Goal: Transaction & Acquisition: Subscribe to service/newsletter

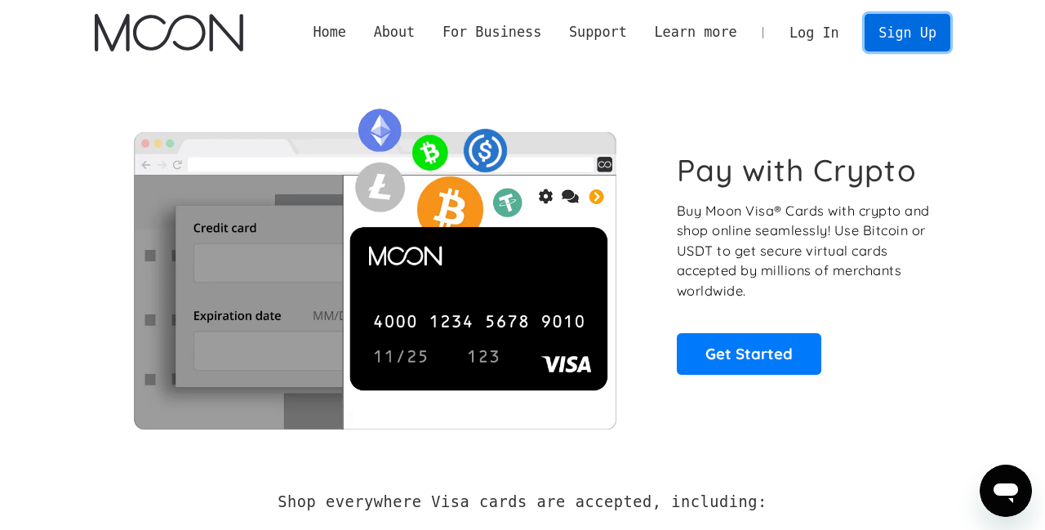
click at [932, 38] on link "Sign Up" at bounding box center [907, 32] width 85 height 37
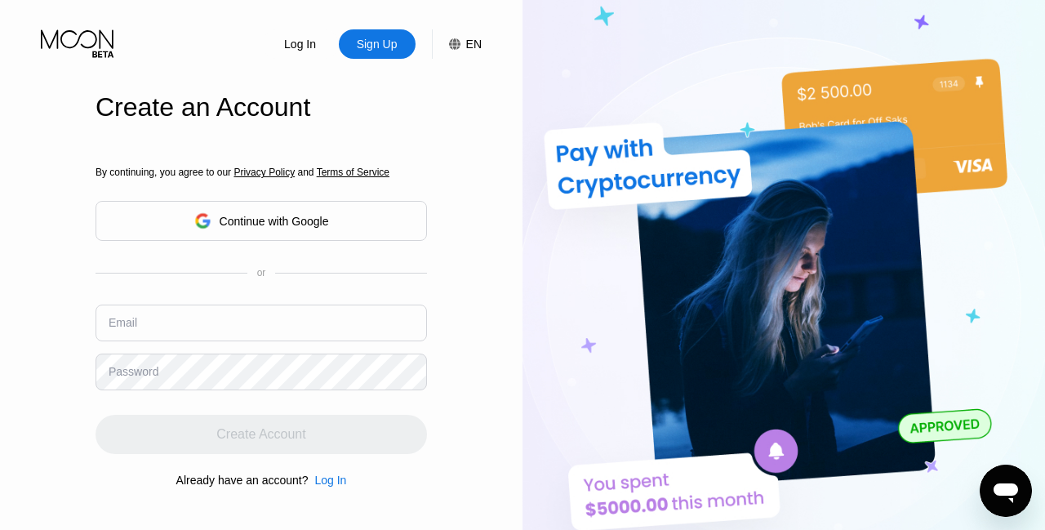
click at [201, 332] on input "text" at bounding box center [262, 323] width 332 height 37
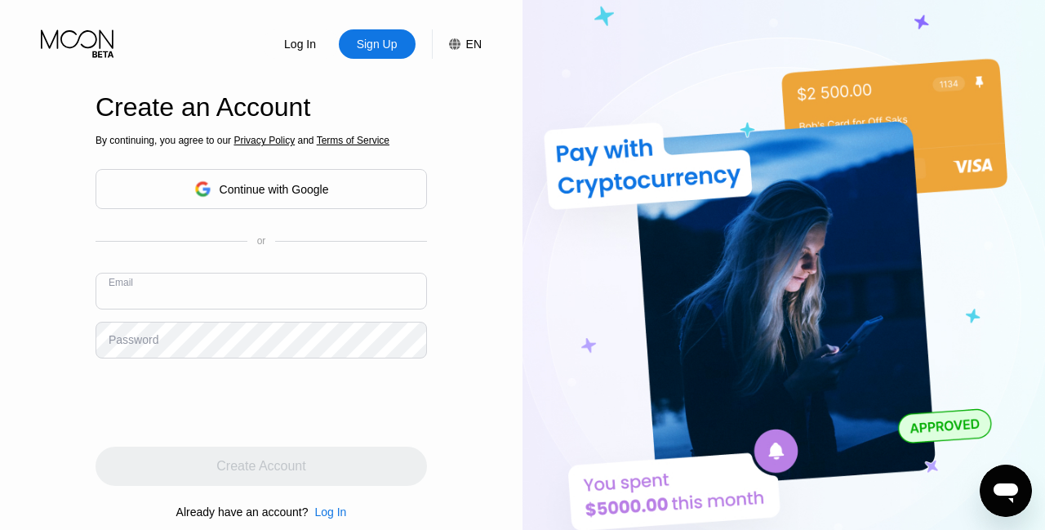
paste input "naxid93904@etenx.com"
type input "naxid93904@etenx.com"
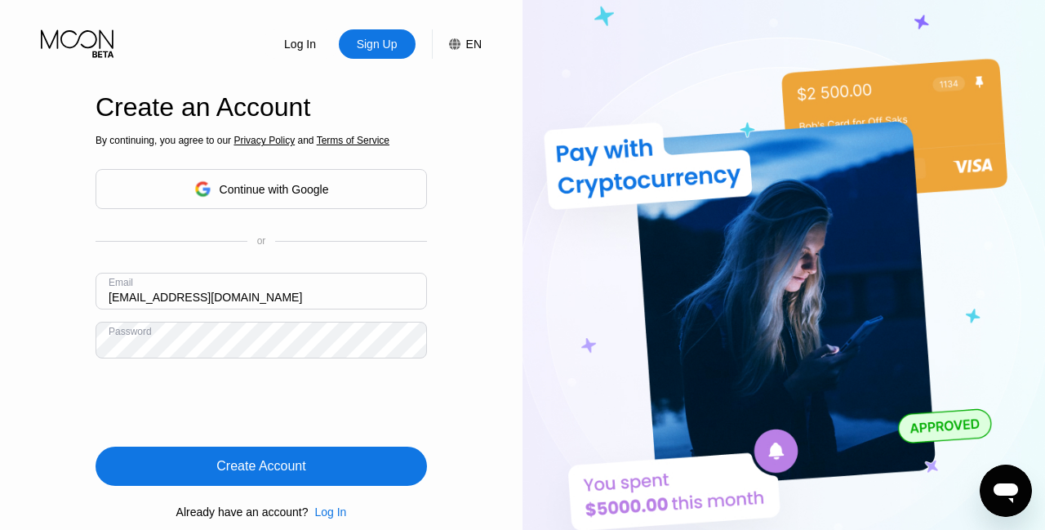
click at [367, 472] on div "Create Account" at bounding box center [262, 466] width 332 height 39
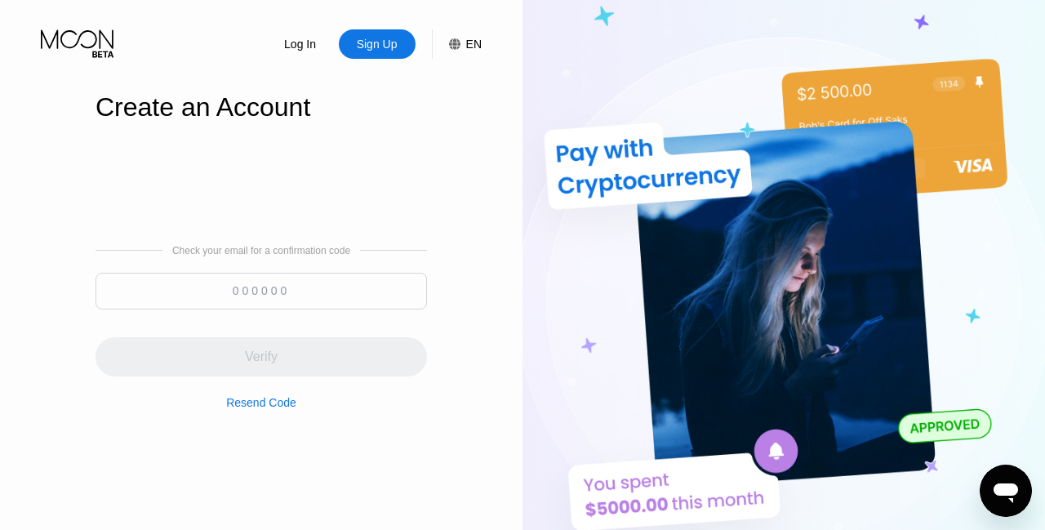
click at [305, 295] on input at bounding box center [262, 291] width 332 height 37
paste input "428415"
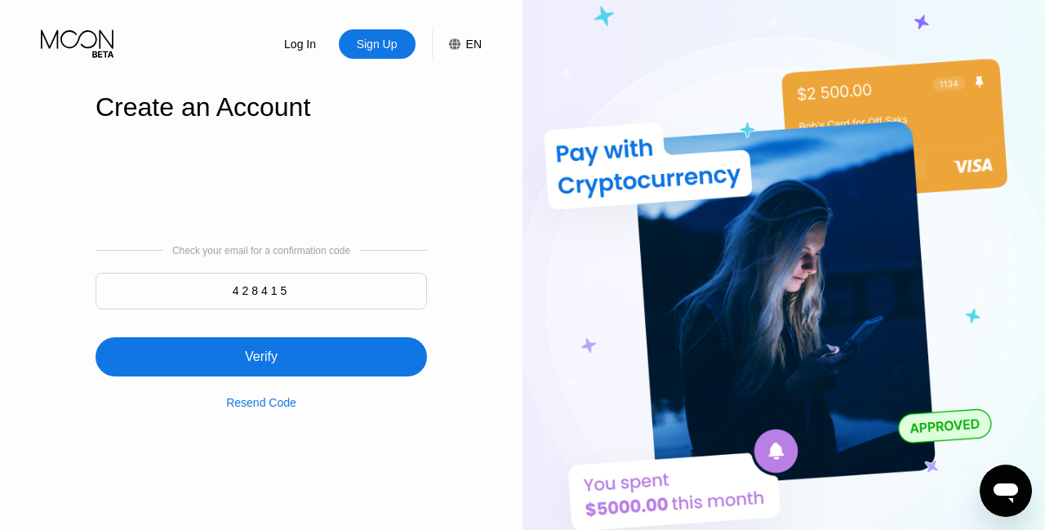
type input "428415"
click at [312, 358] on div "Verify" at bounding box center [262, 356] width 332 height 39
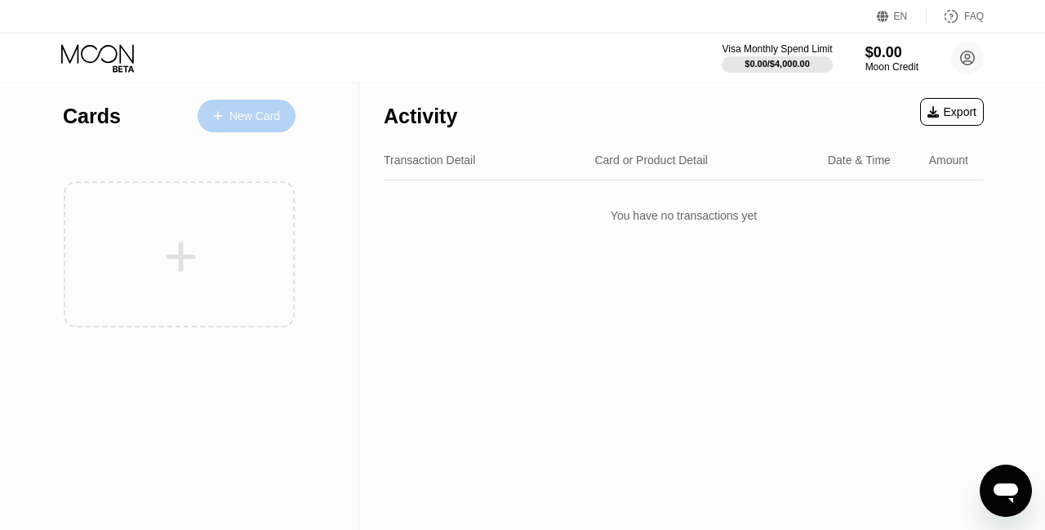
click at [263, 120] on div "New Card" at bounding box center [254, 116] width 51 height 14
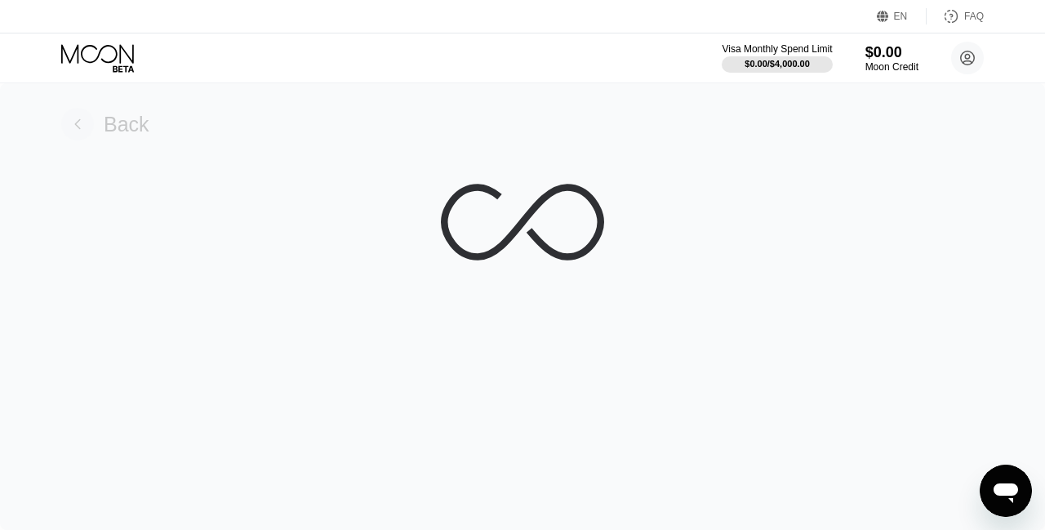
click at [110, 122] on div "Back" at bounding box center [127, 125] width 46 height 24
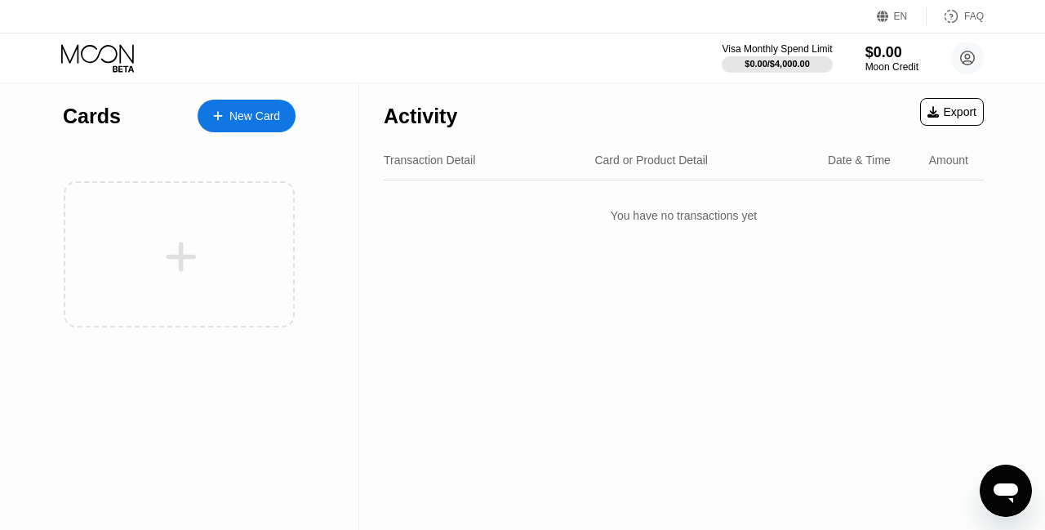
click at [251, 109] on div "New Card" at bounding box center [254, 116] width 51 height 14
